Goal: Transaction & Acquisition: Purchase product/service

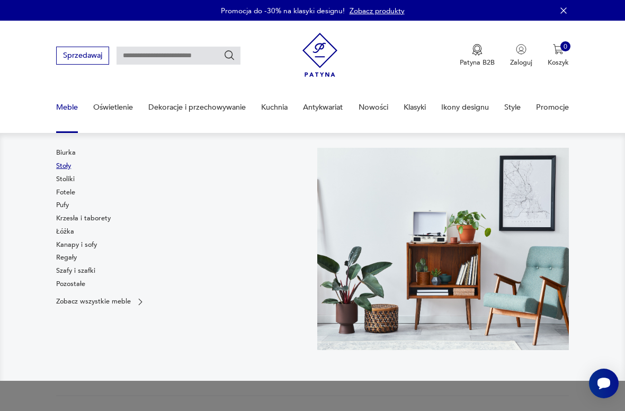
click at [68, 165] on link "Stoły" at bounding box center [63, 166] width 15 height 10
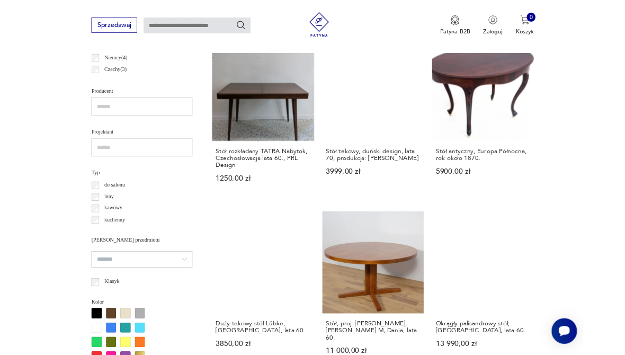
scroll to position [600, 0]
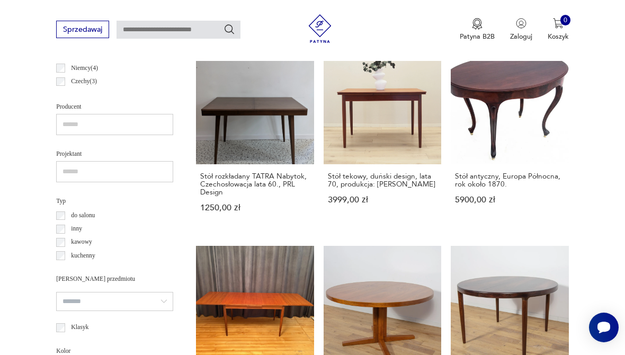
click at [66, 209] on label "do salonu" at bounding box center [80, 215] width 30 height 13
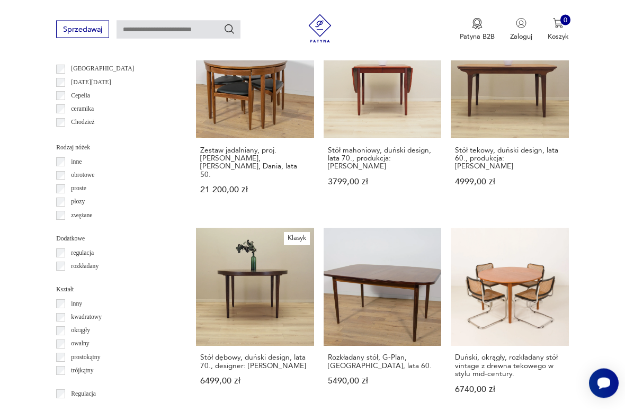
scroll to position [1025, 0]
click at [66, 260] on label "rozkładany" at bounding box center [81, 266] width 33 height 13
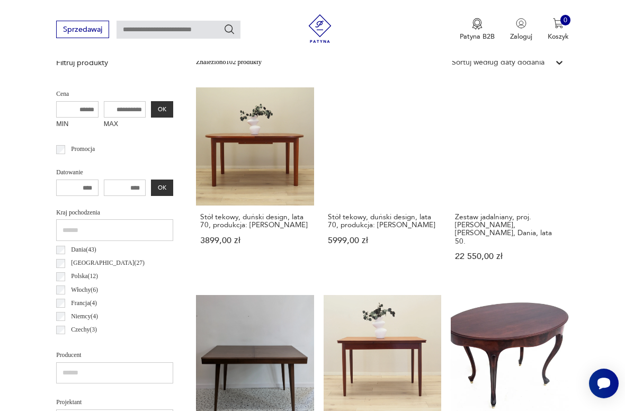
scroll to position [245, 0]
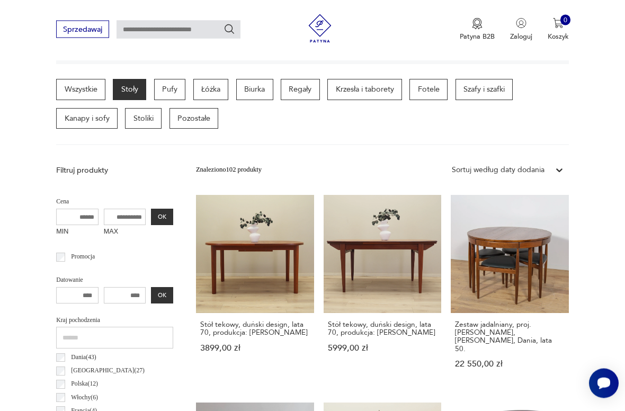
scroll to position [244, 0]
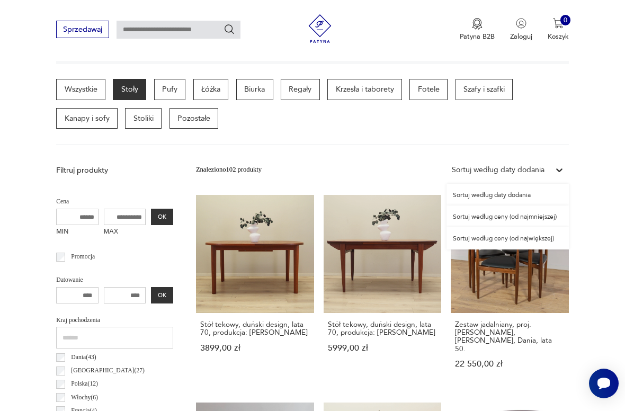
click at [553, 210] on div "Sortuj według ceny (od najmniejszej)" at bounding box center [508, 217] width 122 height 22
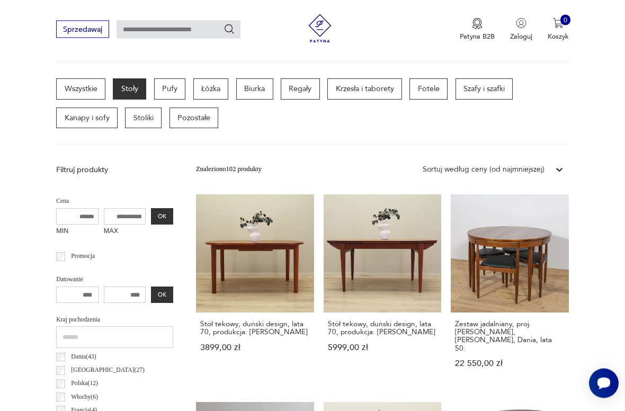
scroll to position [245, 0]
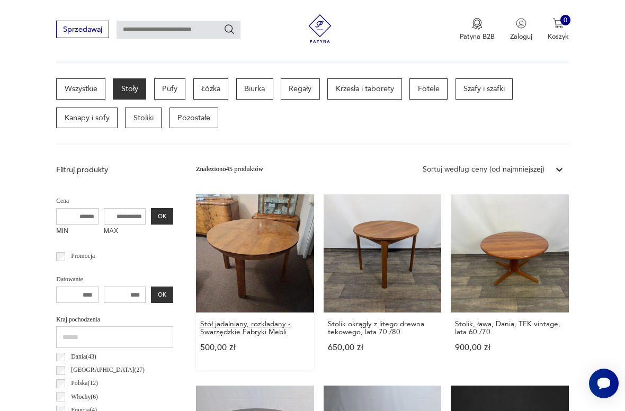
click at [222, 320] on h3 "Stół jadalniany, rozkładany - Swarzędzkie Fabryki Mebli" at bounding box center [254, 328] width 109 height 16
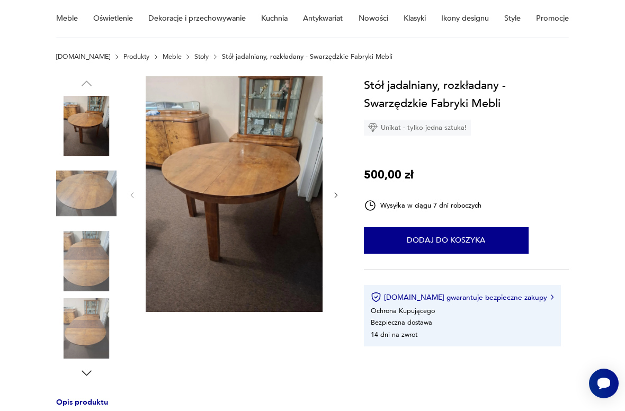
click at [333, 195] on icon "button" at bounding box center [336, 195] width 8 height 8
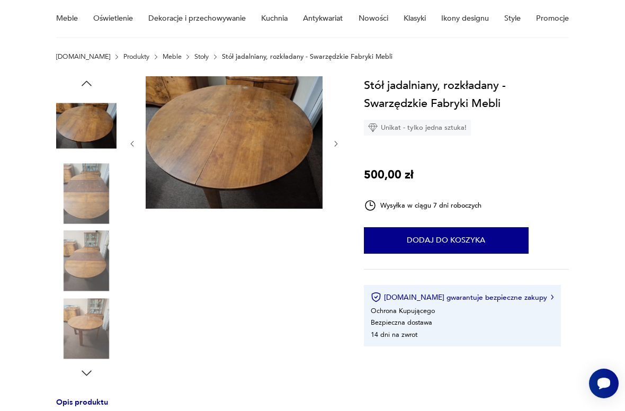
click at [339, 146] on icon "button" at bounding box center [336, 144] width 8 height 8
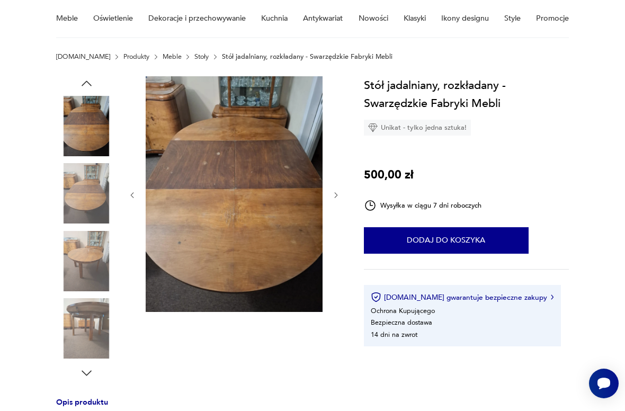
click at [339, 182] on div at bounding box center [234, 195] width 212 height 238
click at [340, 181] on div at bounding box center [198, 228] width 285 height 304
click at [335, 193] on icon "button" at bounding box center [335, 194] width 3 height 5
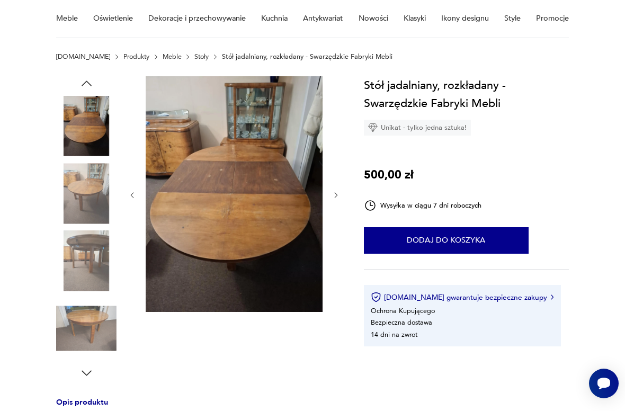
click at [339, 192] on icon "button" at bounding box center [336, 195] width 8 height 8
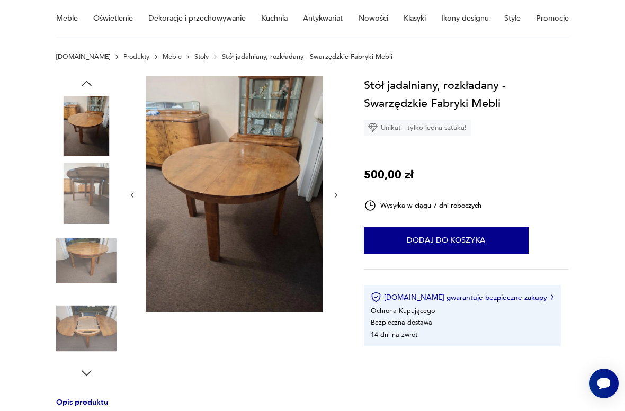
click at [337, 192] on icon "button" at bounding box center [336, 195] width 8 height 8
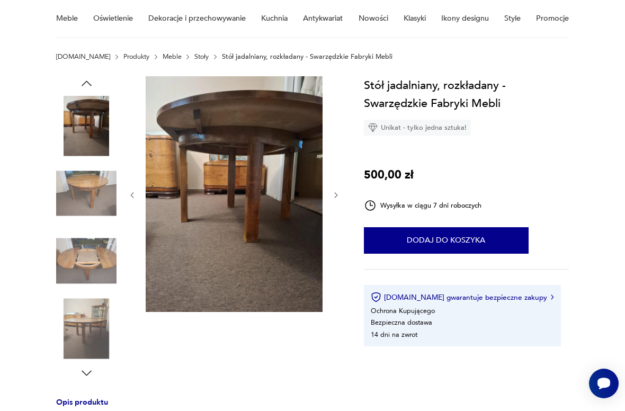
click at [337, 185] on div at bounding box center [234, 195] width 212 height 238
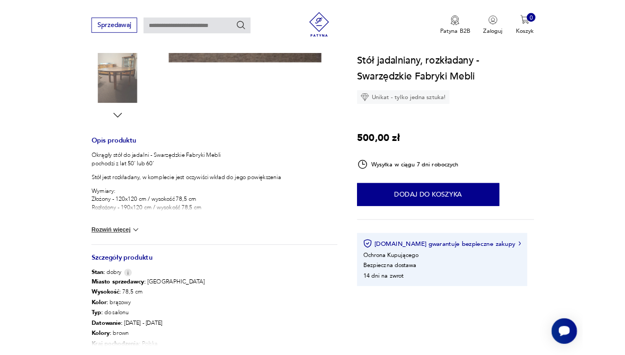
scroll to position [0, 0]
